Goal: Transaction & Acquisition: Purchase product/service

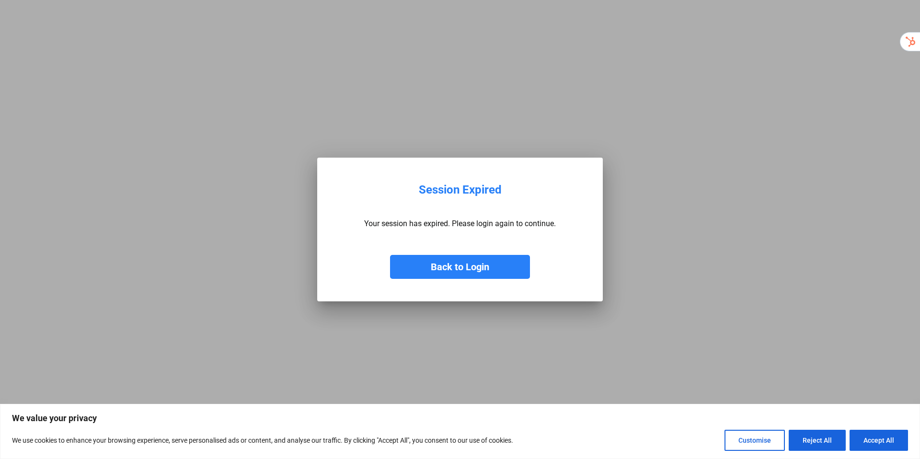
click at [507, 267] on button "Back to Login" at bounding box center [460, 267] width 140 height 24
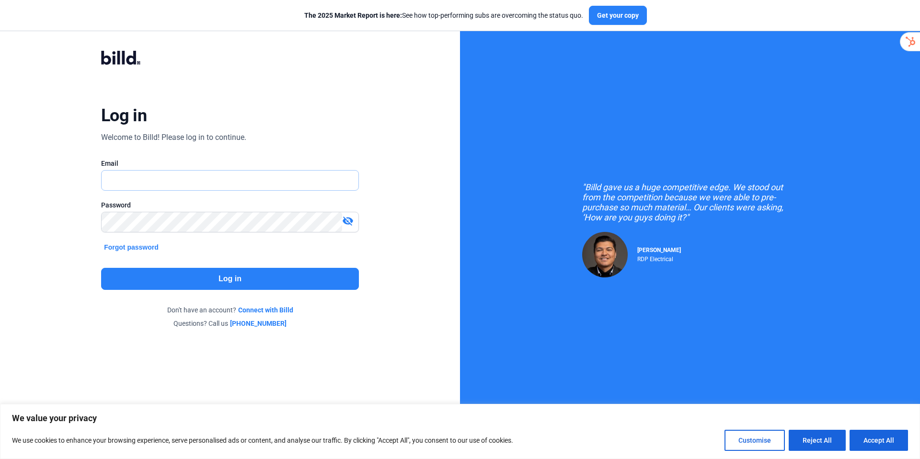
type input "[PERSON_NAME][EMAIL_ADDRESS][DOMAIN_NAME]"
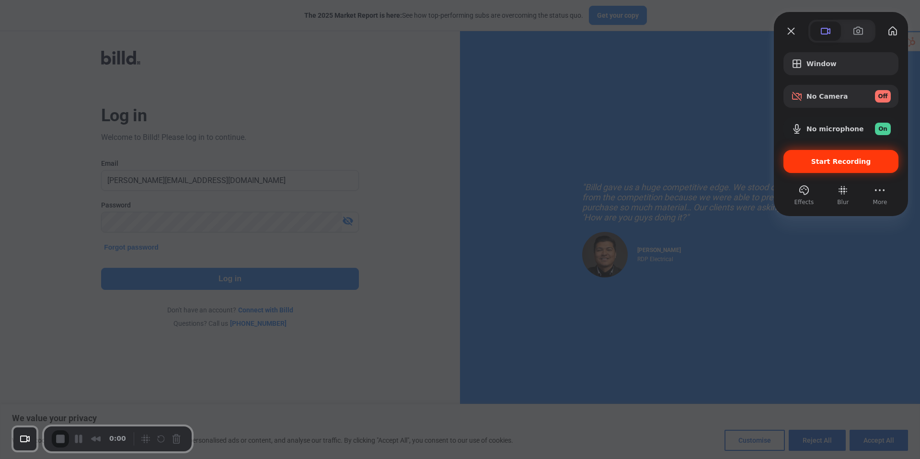
click at [834, 168] on div "Start Recording" at bounding box center [841, 161] width 115 height 23
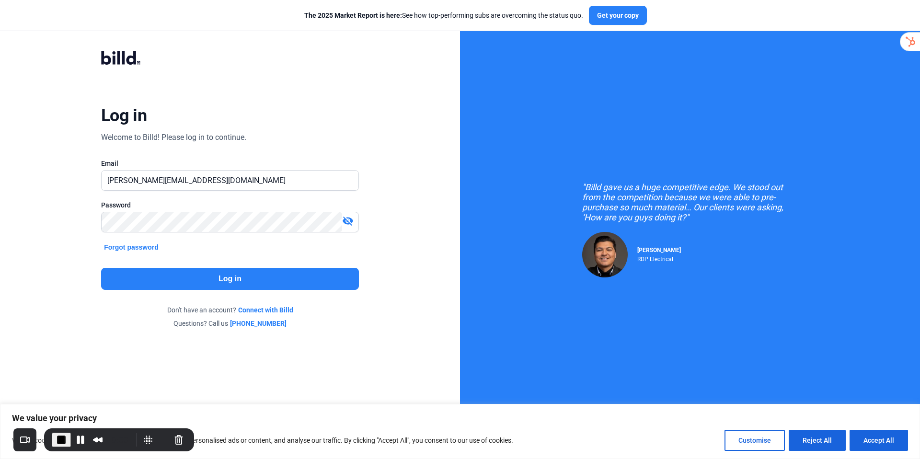
click at [220, 282] on button "Log in" at bounding box center [230, 279] width 258 height 22
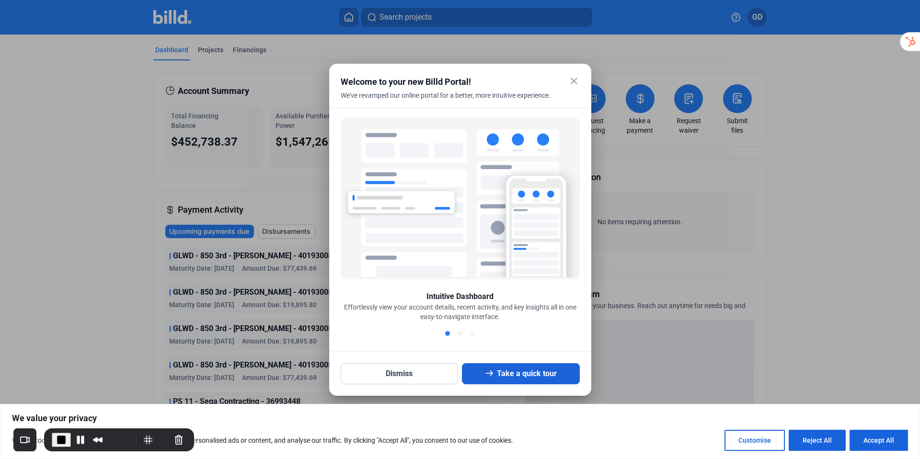
click at [527, 379] on button "Take a quick tour" at bounding box center [521, 373] width 118 height 21
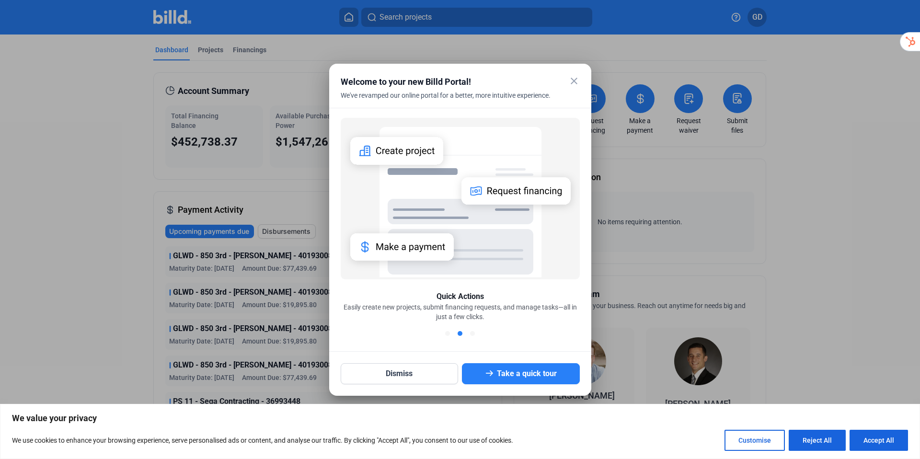
click at [573, 82] on mat-icon "close" at bounding box center [574, 81] width 12 height 12
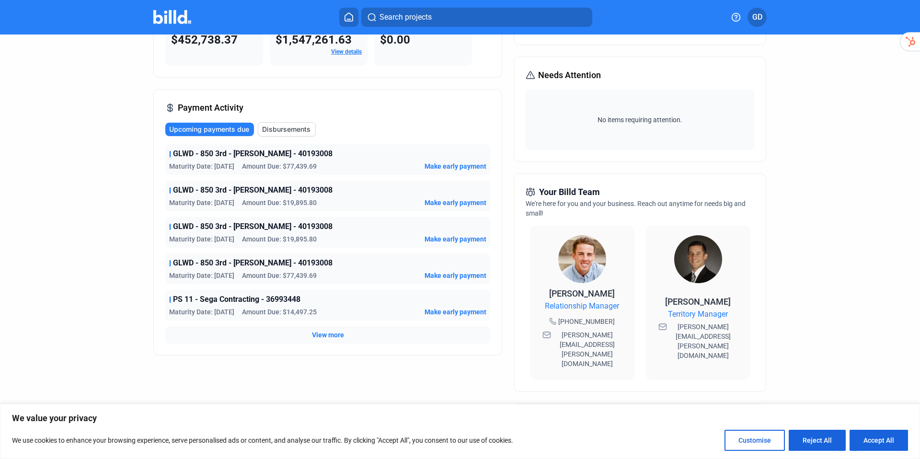
scroll to position [110, 0]
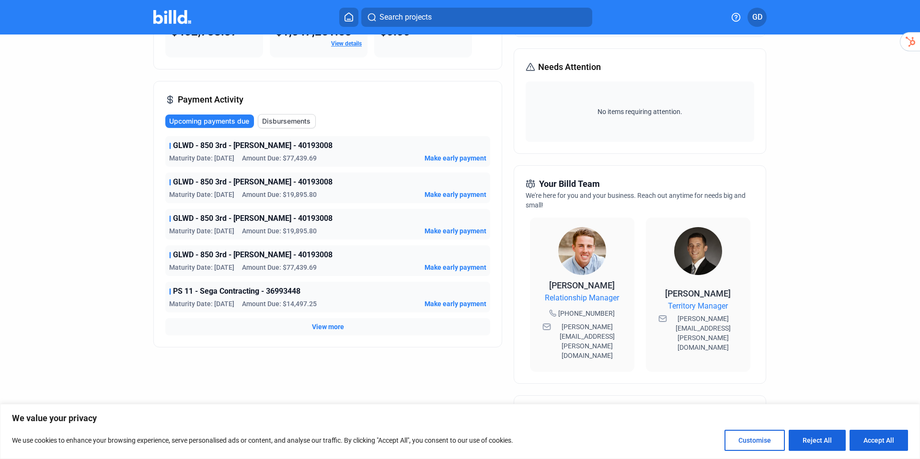
click at [333, 327] on span "View more" at bounding box center [328, 327] width 32 height 10
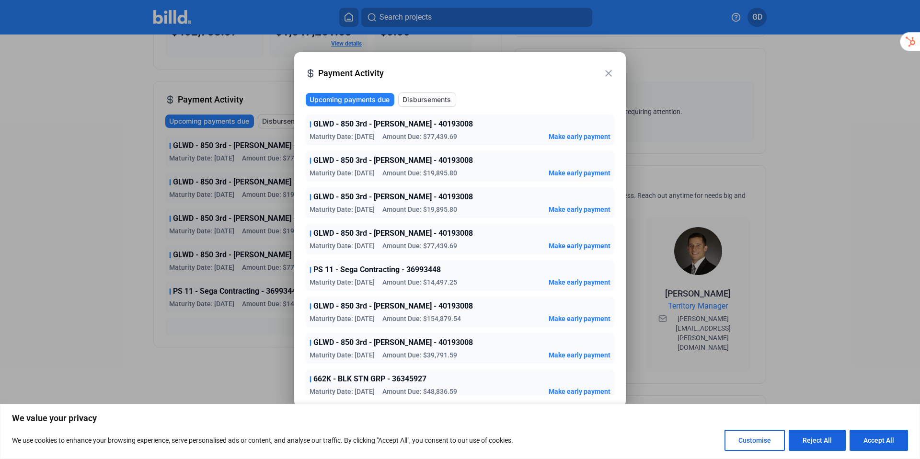
click at [610, 73] on mat-icon "close" at bounding box center [609, 74] width 12 height 12
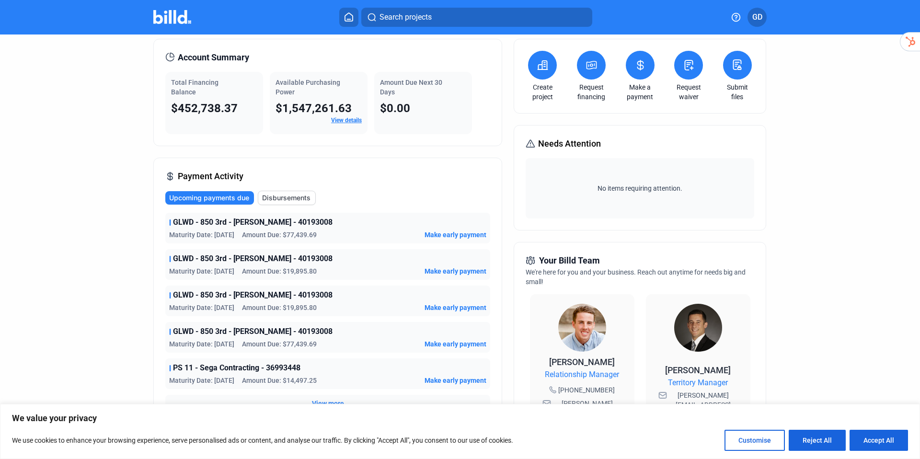
scroll to position [0, 0]
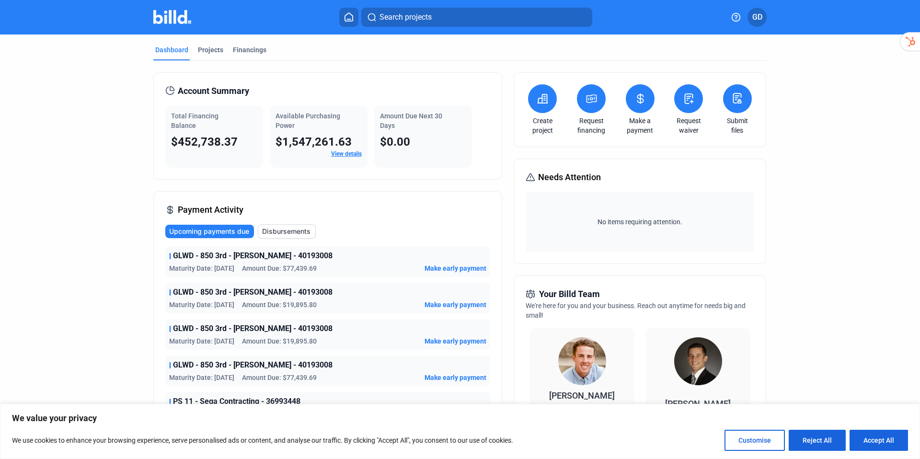
click at [544, 105] on button at bounding box center [542, 98] width 29 height 29
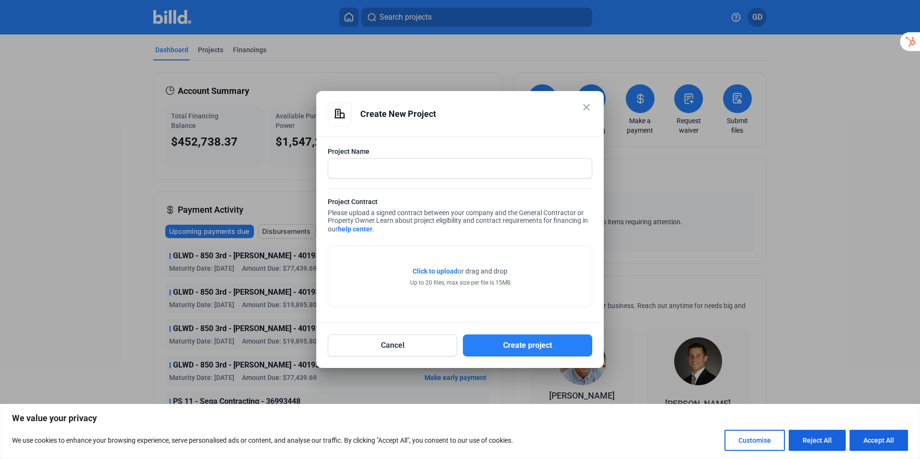
click at [588, 108] on mat-icon "close" at bounding box center [587, 108] width 12 height 12
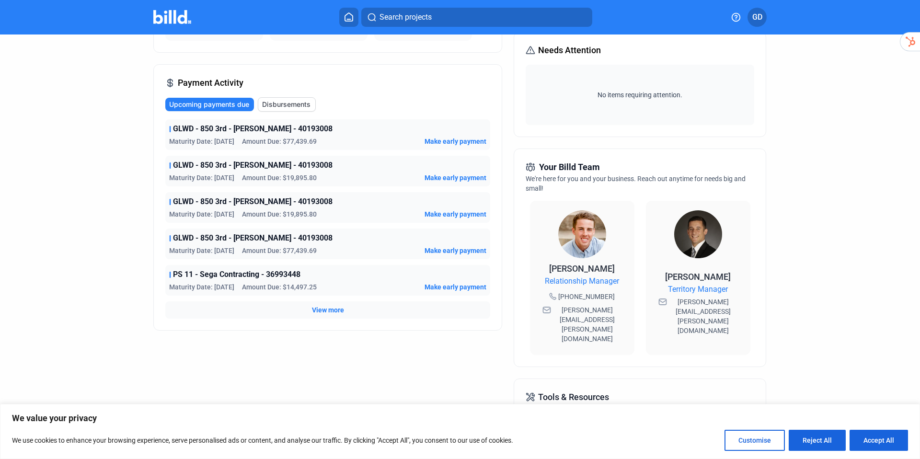
scroll to position [128, 0]
click at [832, 440] on button "Reject All" at bounding box center [817, 440] width 57 height 21
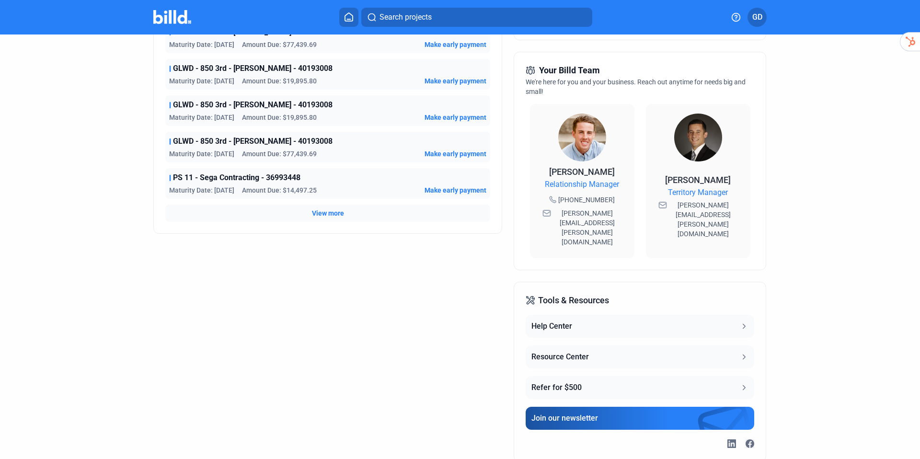
scroll to position [233, 0]
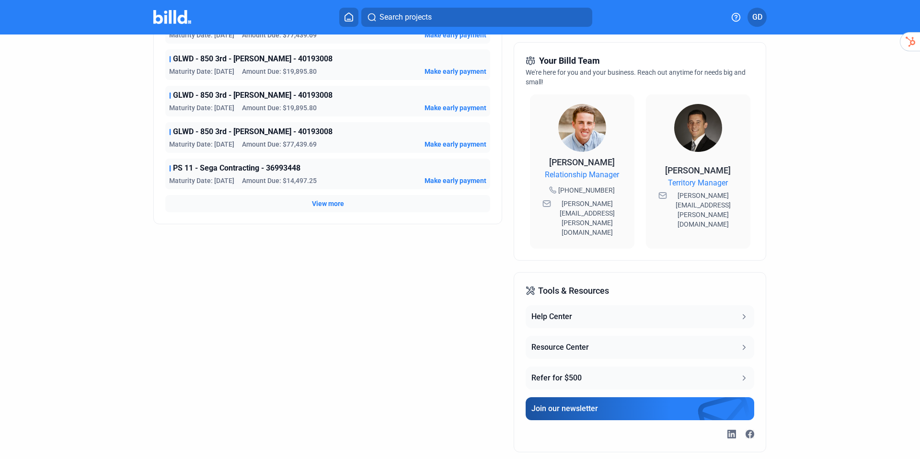
click at [602, 336] on button "Resource Center" at bounding box center [640, 347] width 228 height 23
click at [0, 0] on div "Search projects GD Dashboard Projects Financings Account Summary Total Financin…" at bounding box center [460, 229] width 920 height 459
click at [322, 207] on span "View more" at bounding box center [328, 204] width 32 height 10
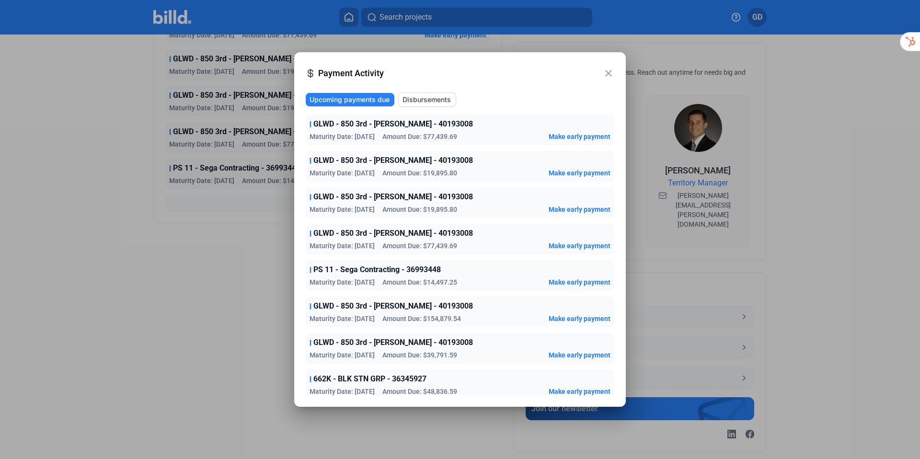
click at [426, 102] on span "Disbursements" at bounding box center [427, 100] width 48 height 10
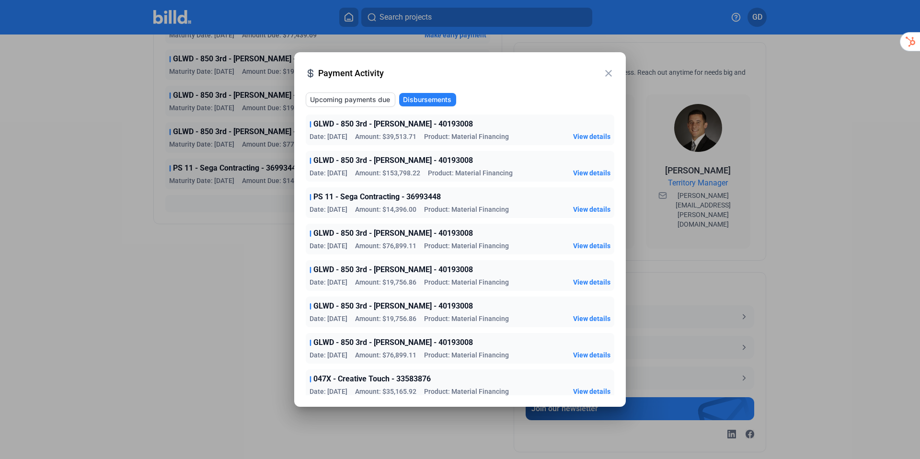
click at [607, 69] on mat-icon "close" at bounding box center [609, 74] width 12 height 12
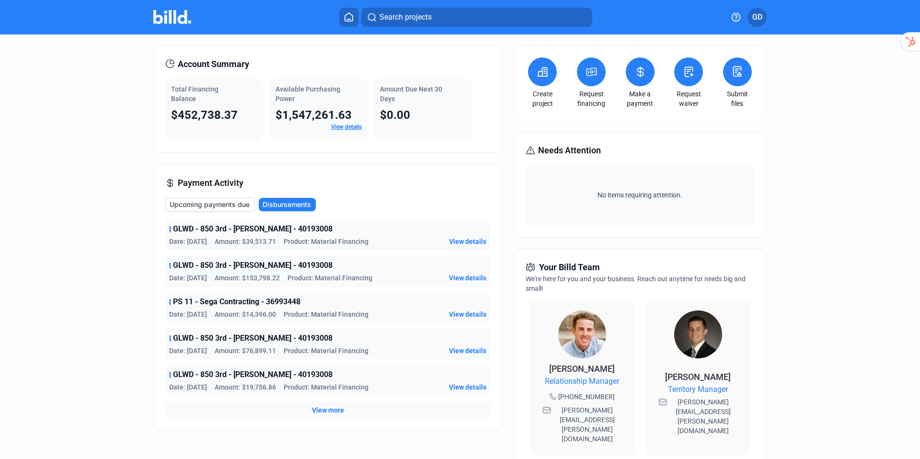
scroll to position [0, 0]
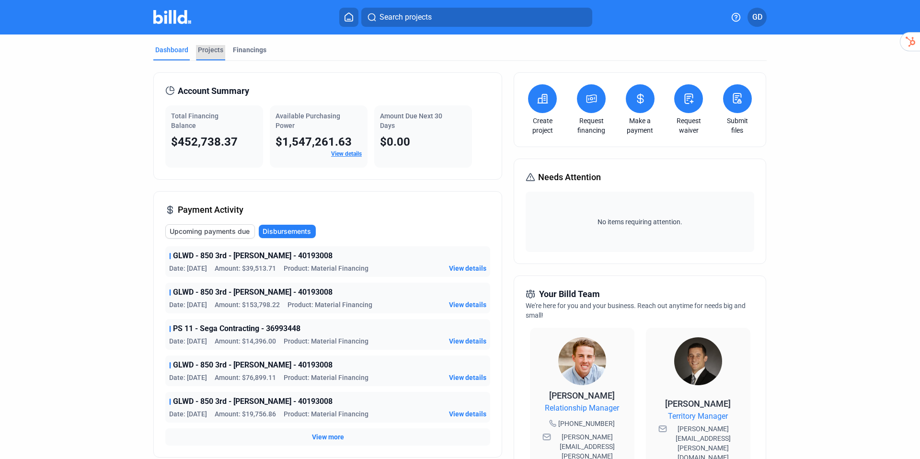
click at [202, 52] on div "Projects" at bounding box center [210, 50] width 25 height 10
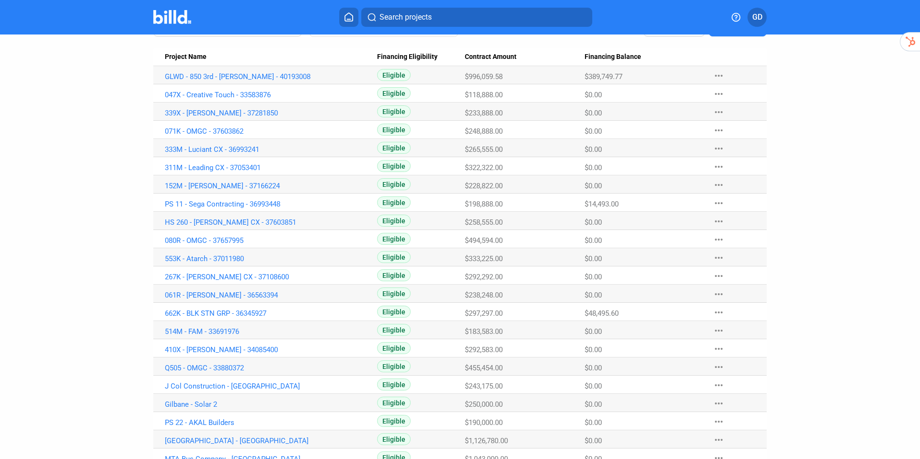
scroll to position [126, 0]
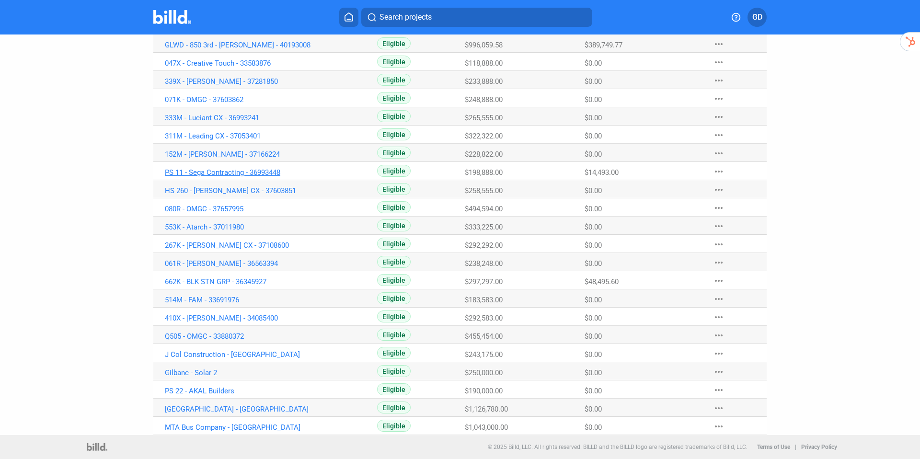
click at [269, 49] on link "PS 11 - Sega Contracting - 36993448" at bounding box center [271, 45] width 212 height 9
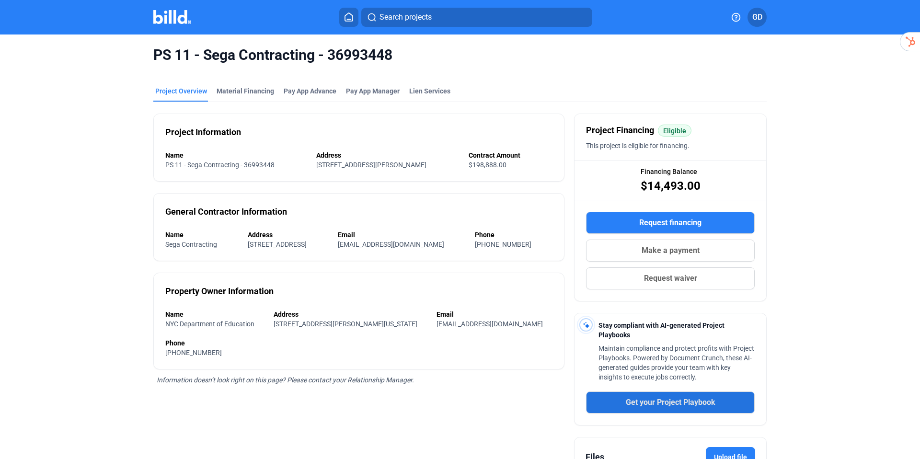
click at [695, 405] on span "Get your Project Playbook" at bounding box center [671, 403] width 90 height 12
click at [258, 93] on div "Material Financing" at bounding box center [246, 91] width 58 height 10
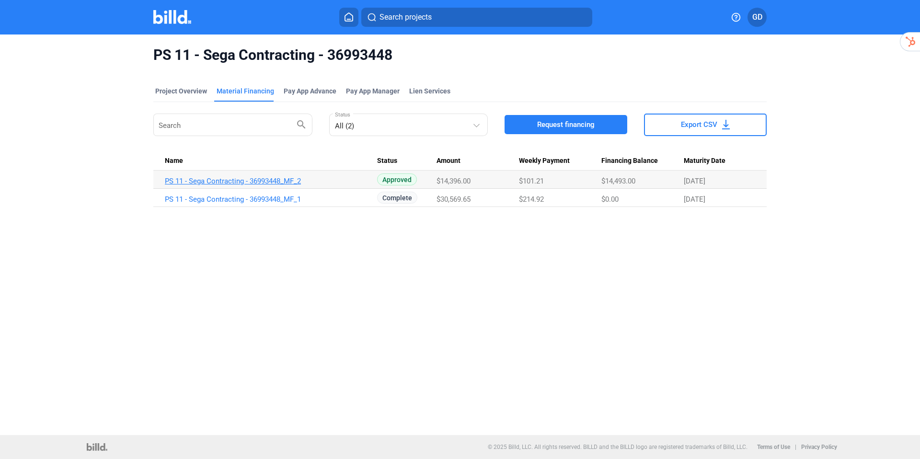
click at [240, 180] on link "PS 11 - Sega Contracting - 36993448_MF_2" at bounding box center [271, 181] width 212 height 9
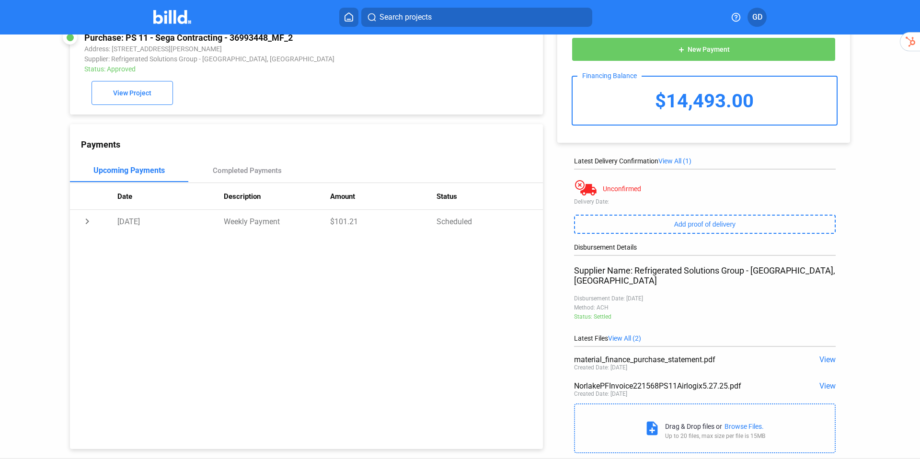
scroll to position [35, 0]
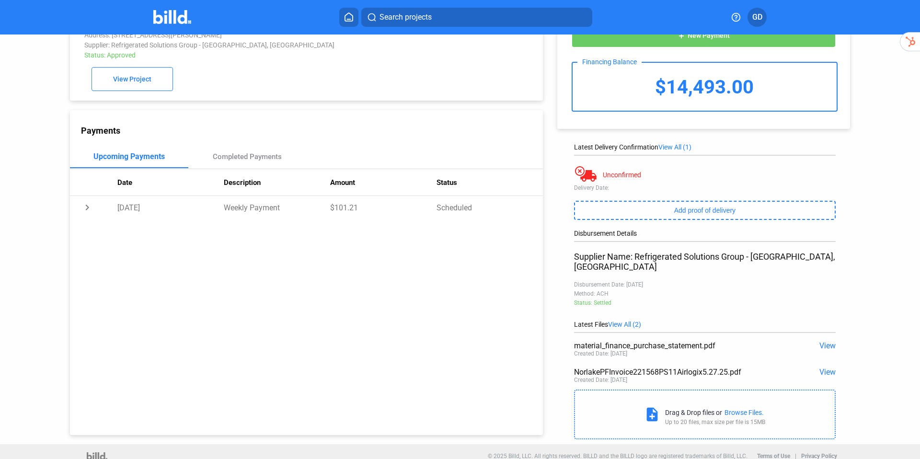
click at [822, 368] on span "View" at bounding box center [828, 372] width 16 height 9
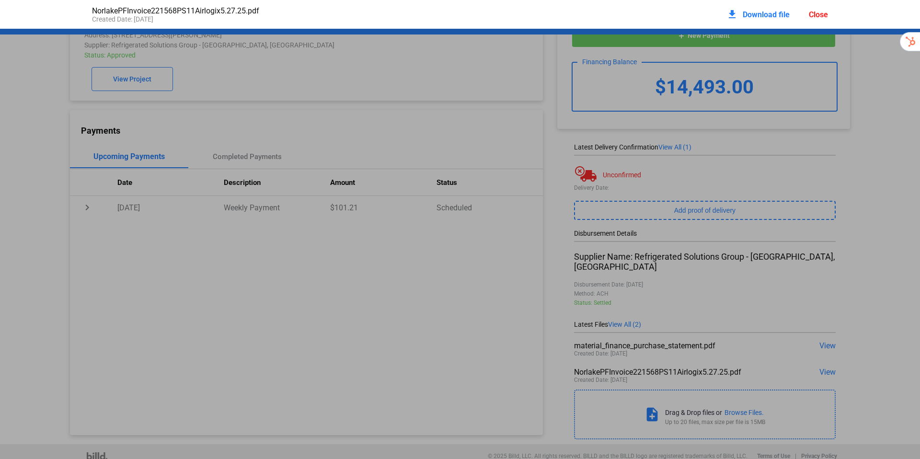
scroll to position [5, 0]
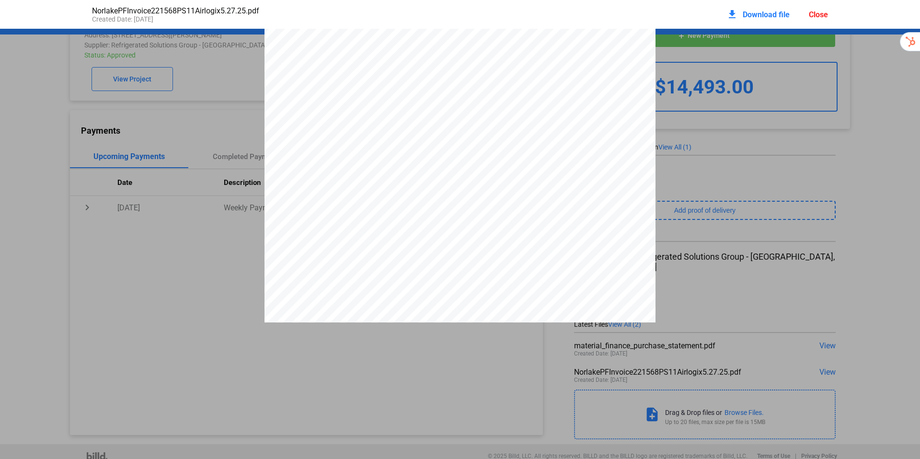
click at [390, 394] on pdf-viewer "P r o - f o r m a I n v o i c e Page: 1 of 2 - P r o - f o r m a I n v o i c e …" at bounding box center [460, 212] width 920 height 367
click at [811, 17] on div "Close" at bounding box center [818, 14] width 19 height 9
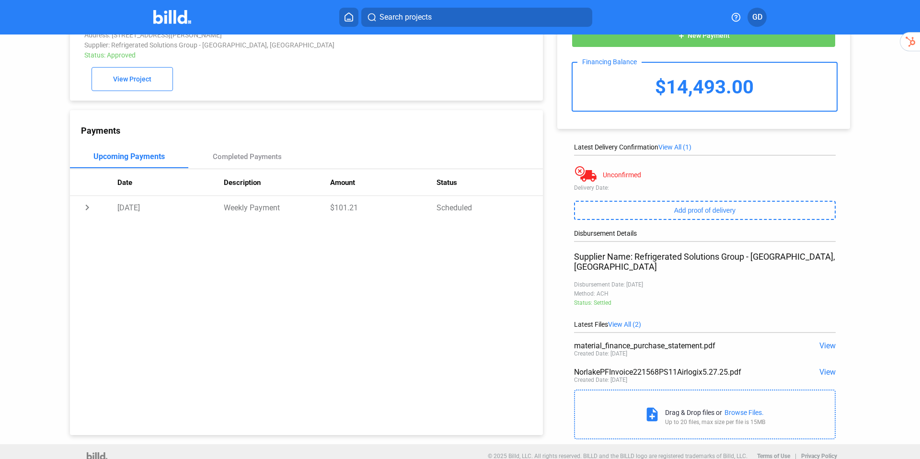
click at [828, 341] on span "View" at bounding box center [828, 345] width 16 height 9
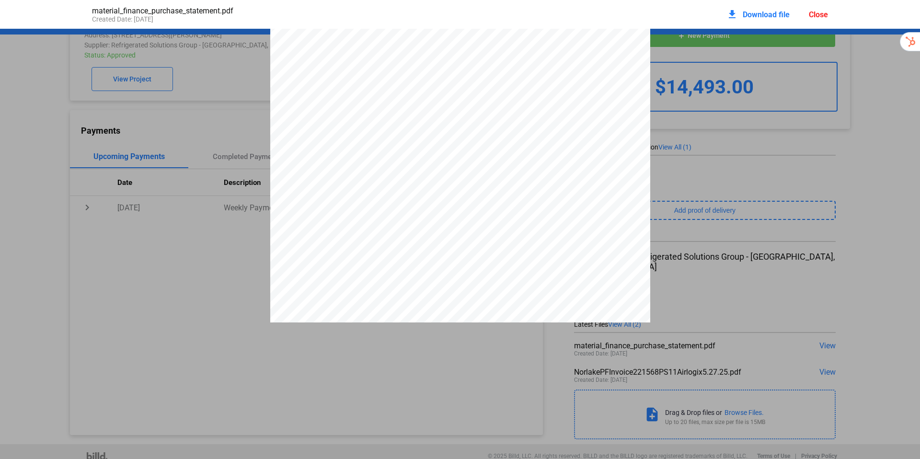
click at [817, 14] on div "Close" at bounding box center [818, 14] width 19 height 9
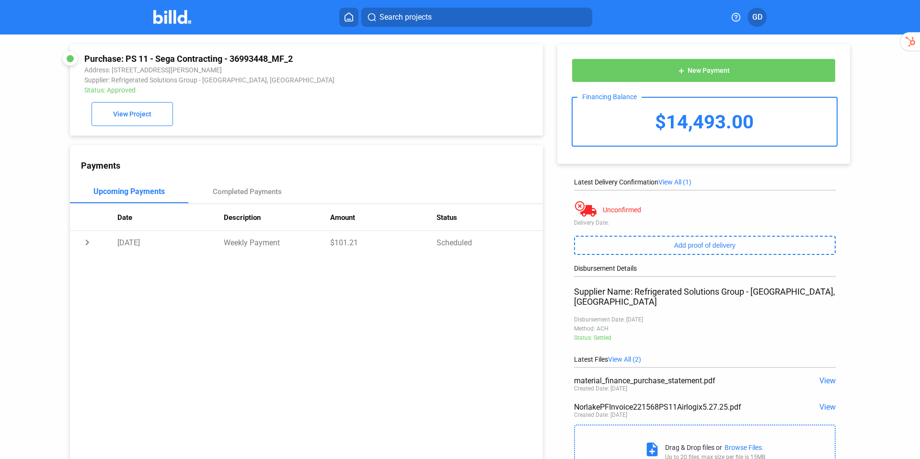
scroll to position [1, 0]
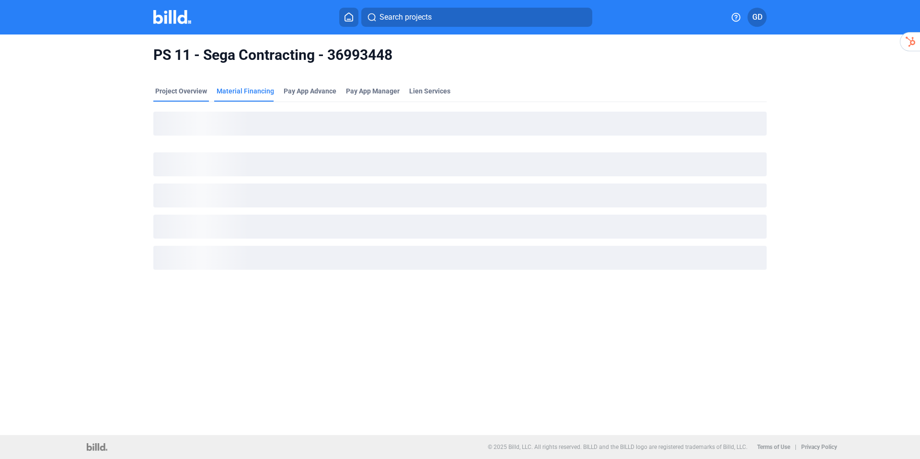
click at [187, 93] on div "Project Overview" at bounding box center [181, 91] width 52 height 10
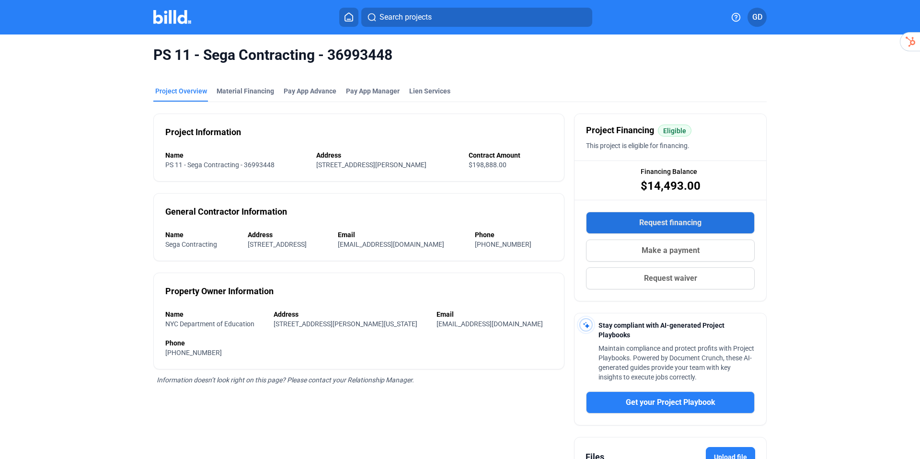
click at [683, 224] on span "Request financing" at bounding box center [670, 223] width 62 height 12
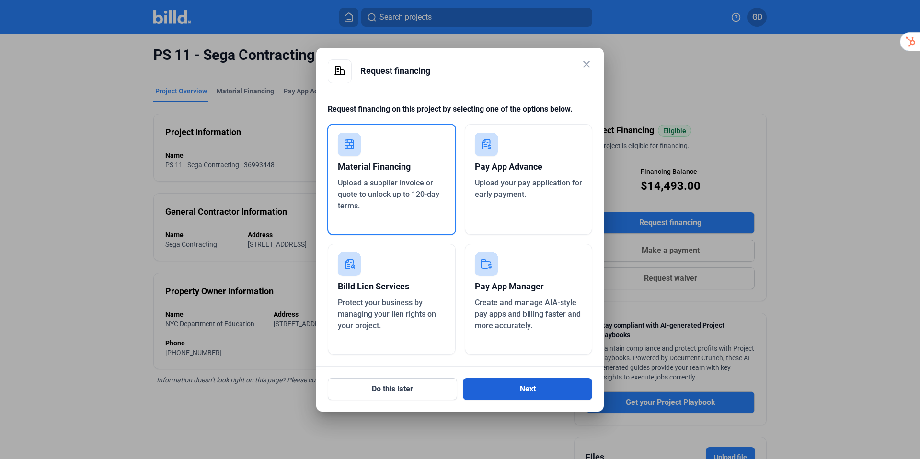
click at [529, 388] on button "Next" at bounding box center [527, 389] width 129 height 22
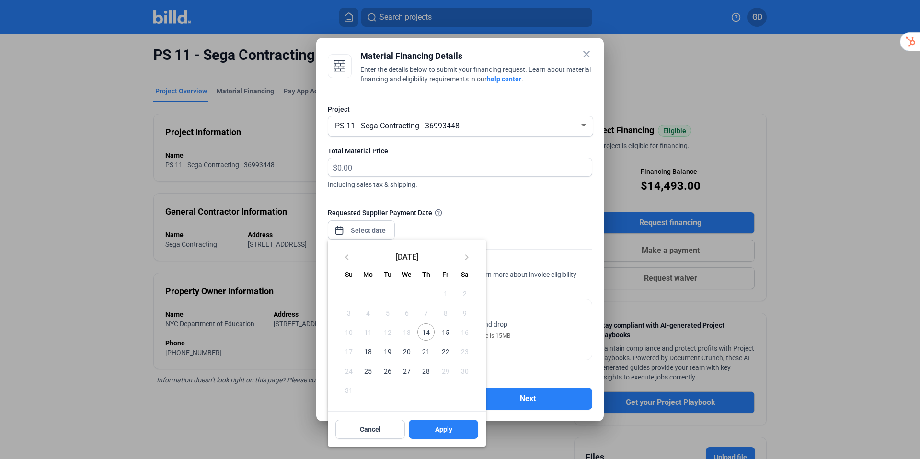
click at [377, 227] on div "close Material Financing Details Enter the details below to submit your financi…" at bounding box center [460, 229] width 920 height 459
click at [429, 338] on span "14" at bounding box center [425, 332] width 17 height 17
click at [434, 173] on div at bounding box center [460, 229] width 920 height 459
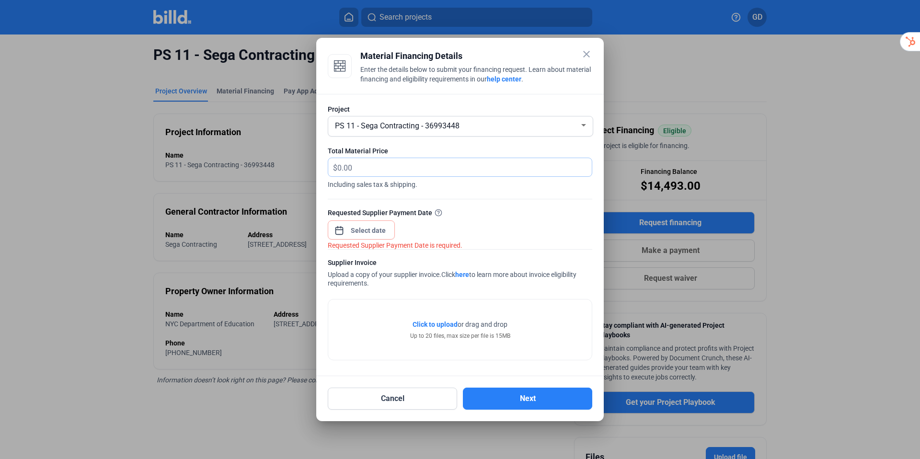
drag, startPoint x: 381, startPoint y: 170, endPoint x: 370, endPoint y: 170, distance: 11.0
click at [370, 170] on input "text" at bounding box center [464, 167] width 255 height 19
click at [587, 54] on mat-icon "close" at bounding box center [587, 54] width 12 height 12
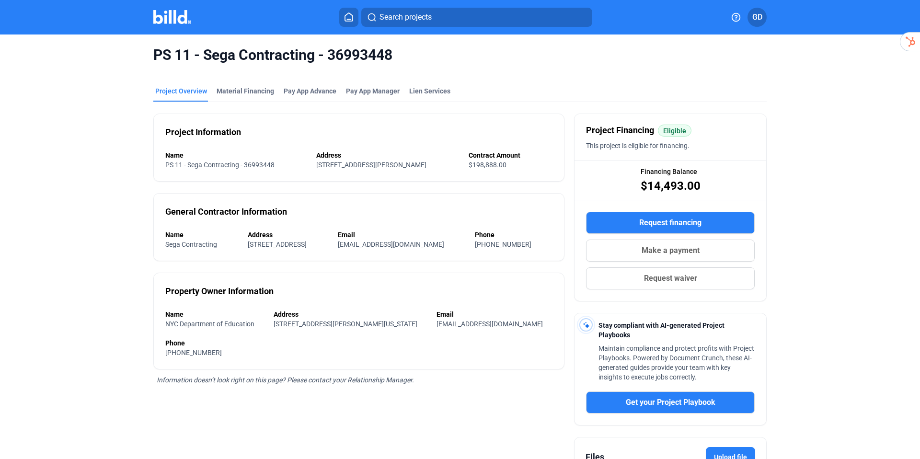
click at [176, 22] on img at bounding box center [172, 17] width 38 height 14
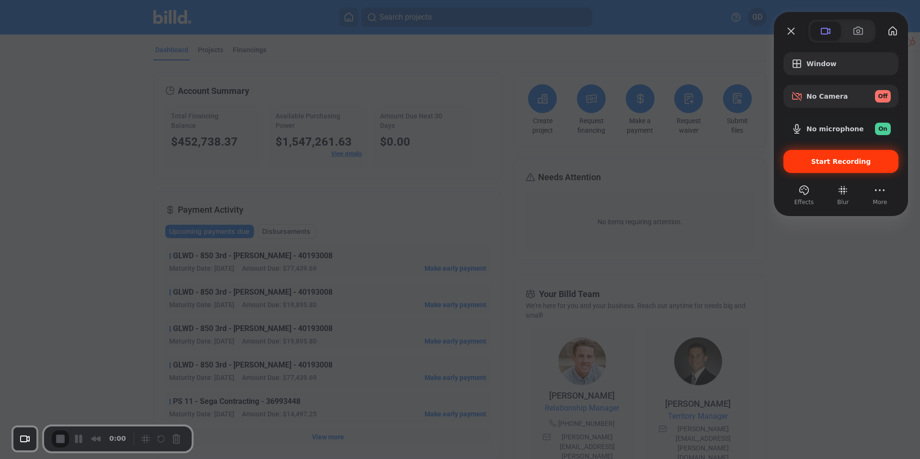
click at [836, 164] on span "Start Recording" at bounding box center [841, 162] width 60 height 8
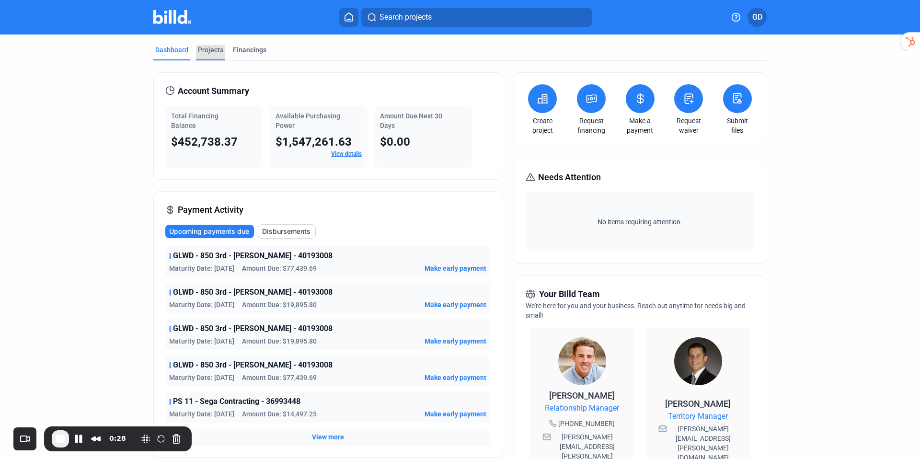
click at [208, 45] on div "Projects" at bounding box center [210, 50] width 25 height 10
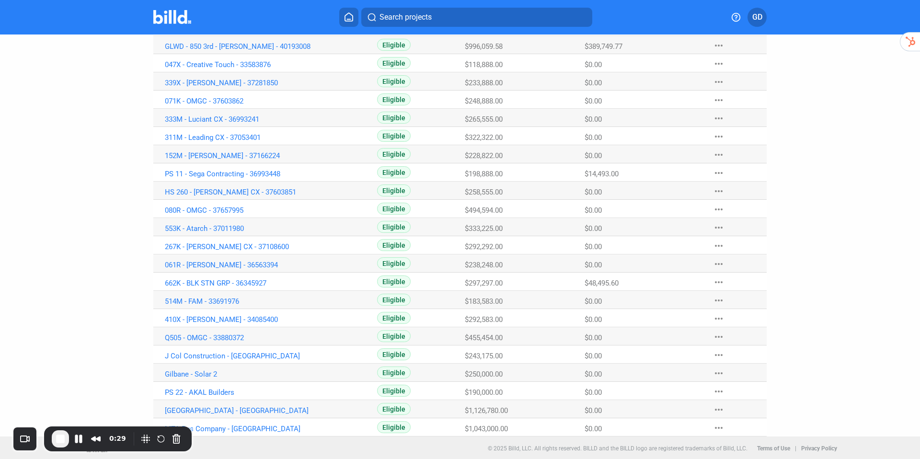
scroll to position [126, 0]
click at [229, 49] on link "PS 11 - Sega Contracting - 36993448" at bounding box center [271, 45] width 212 height 9
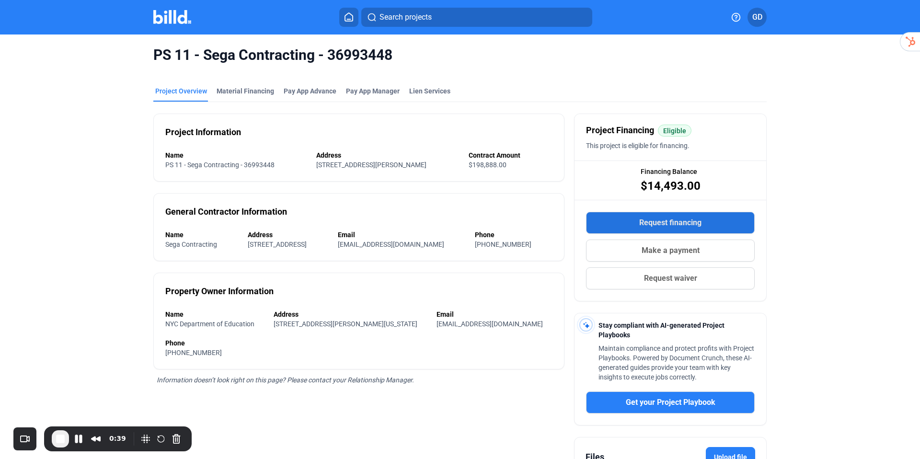
click at [659, 230] on button "Request financing" at bounding box center [670, 223] width 169 height 22
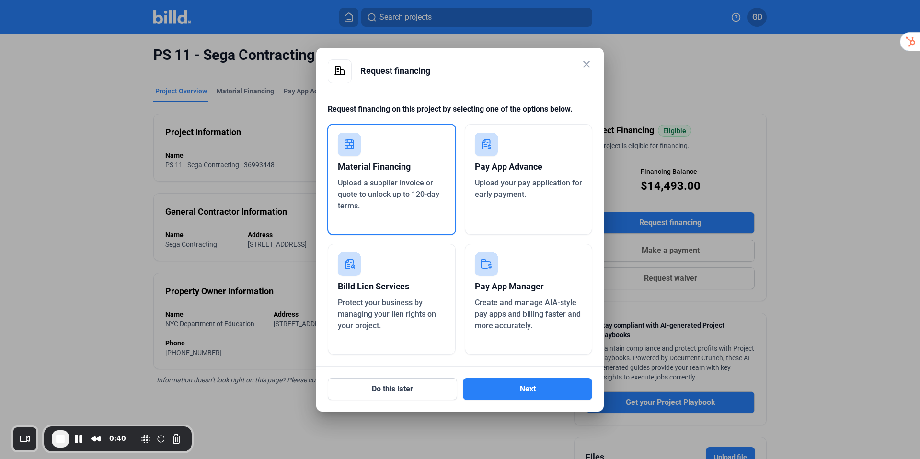
click at [402, 208] on div "Upload a supplier invoice or quote to unlock up to 120-day terms." at bounding box center [392, 194] width 108 height 35
click at [519, 389] on button "Next" at bounding box center [527, 389] width 129 height 22
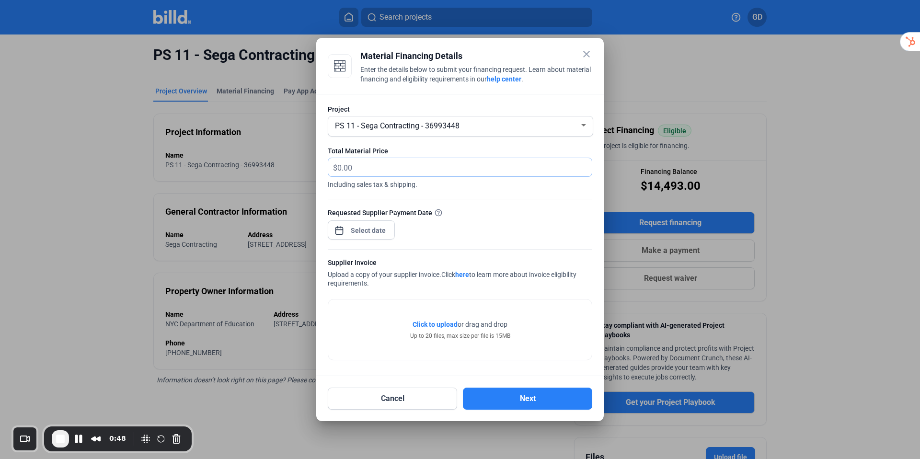
drag, startPoint x: 382, startPoint y: 167, endPoint x: 322, endPoint y: 166, distance: 59.4
click at [322, 166] on div "Project PS 11 - Sega Contracting - 36993448 Total Material Price $ Including sa…" at bounding box center [460, 235] width 288 height 283
type input "14,396.00"
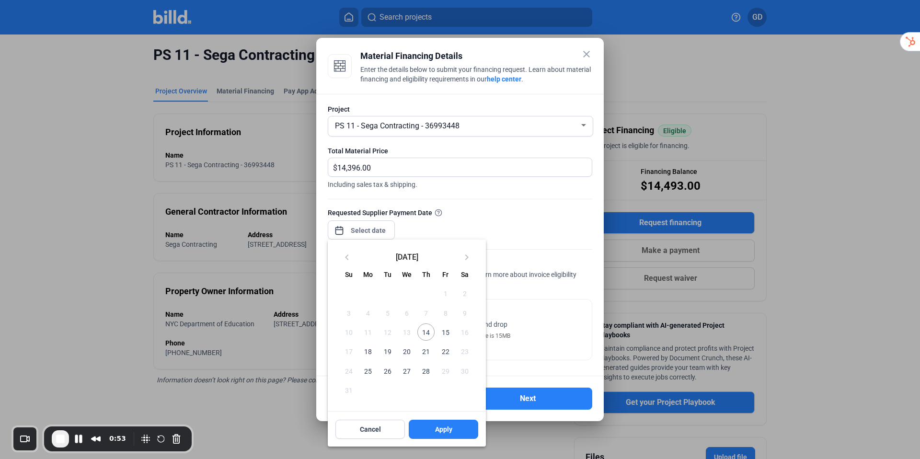
click at [373, 226] on div "close Material Financing Details Enter the details below to submit your financi…" at bounding box center [460, 229] width 920 height 459
click at [426, 336] on span "14" at bounding box center [425, 332] width 17 height 17
click at [453, 428] on button "Apply" at bounding box center [443, 429] width 69 height 19
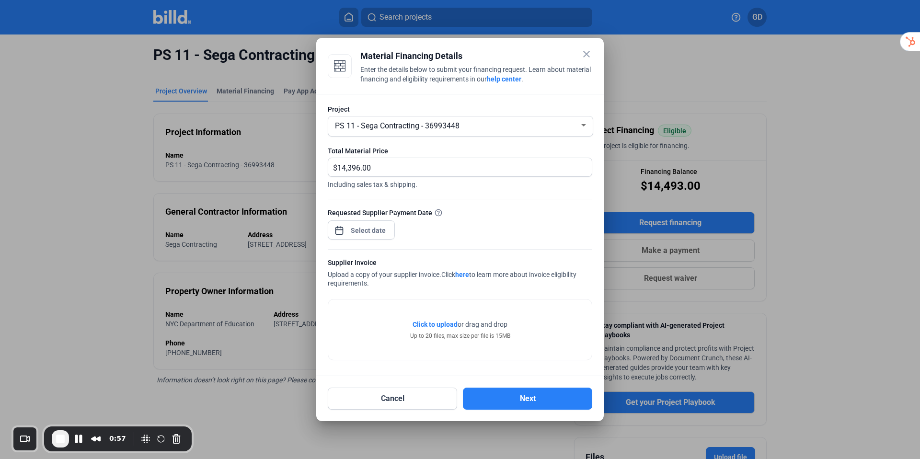
click at [440, 324] on span "Click to upload" at bounding box center [435, 325] width 45 height 8
click at [430, 326] on span "Click to upload" at bounding box center [435, 325] width 45 height 8
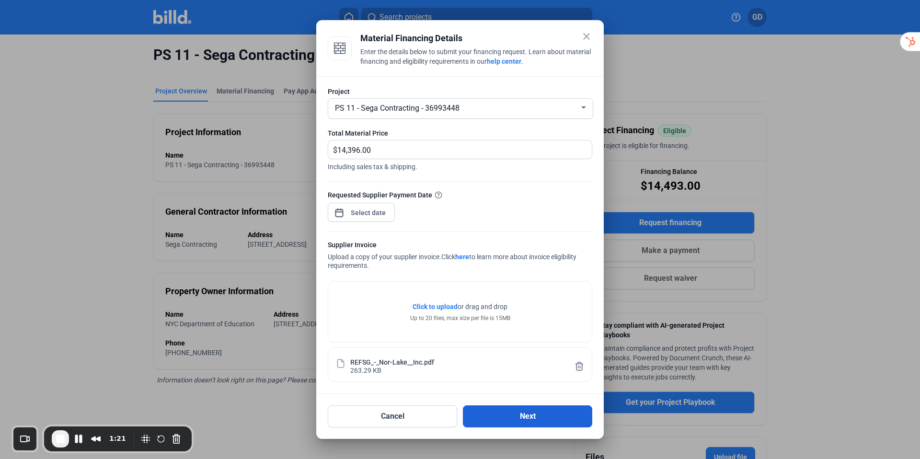
click at [512, 415] on button "Next" at bounding box center [527, 416] width 129 height 22
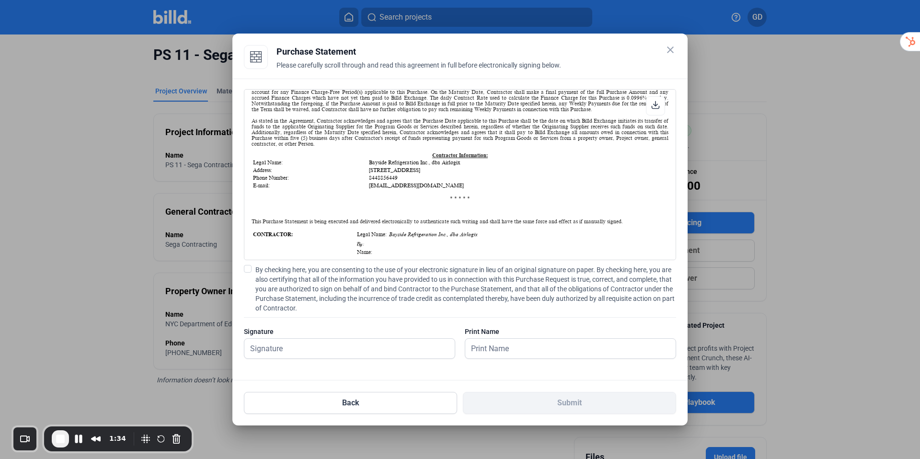
scroll to position [550, 0]
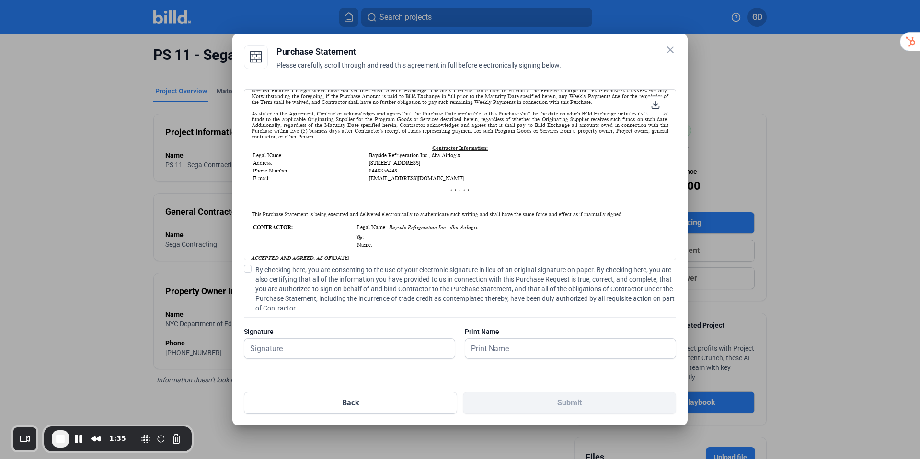
drag, startPoint x: 246, startPoint y: 270, endPoint x: 254, endPoint y: 280, distance: 12.4
click at [246, 270] on span at bounding box center [248, 269] width 8 height 8
click at [0, 0] on input "By checking here, you are consenting to the use of your electronic signature in…" at bounding box center [0, 0] width 0 height 0
click at [308, 347] on input "text" at bounding box center [349, 349] width 210 height 20
type input "[PERSON_NAME]"
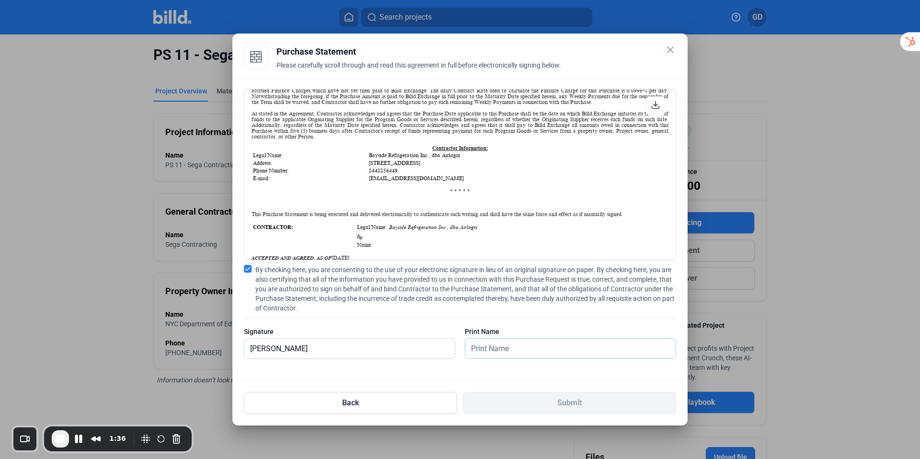
type input "[PERSON_NAME]"
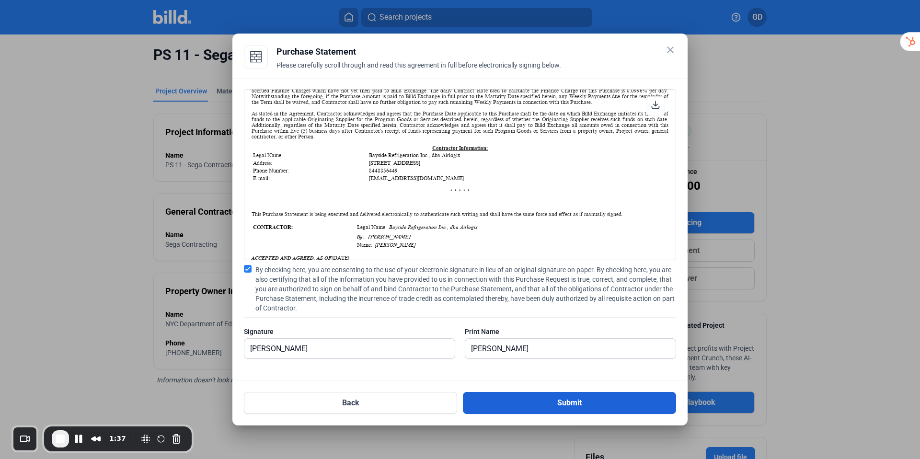
click at [546, 403] on button "Submit" at bounding box center [569, 403] width 213 height 22
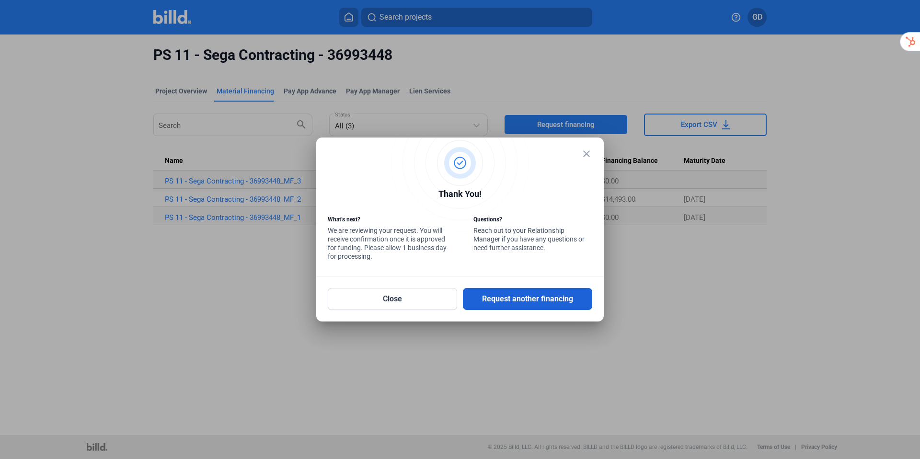
click at [520, 295] on button "Request another financing" at bounding box center [527, 299] width 129 height 22
